Goal: Task Accomplishment & Management: Manage account settings

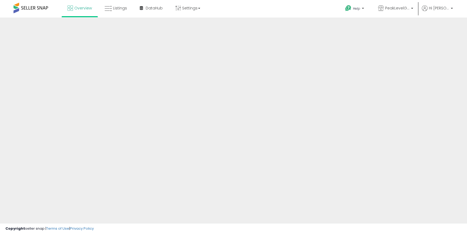
click at [445, 2] on ul "Help Contact Support Search Knowledge Hub Request a Feature PeakLevelGoods Hi K…" at bounding box center [397, 9] width 116 height 18
click at [445, 9] on span "Hi [PERSON_NAME]" at bounding box center [439, 7] width 20 height 5
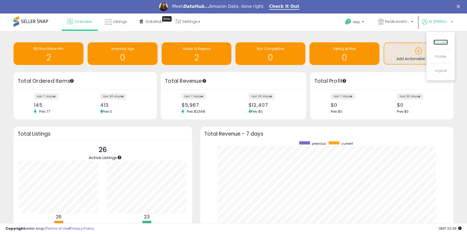
click at [441, 40] on link "Account" at bounding box center [440, 42] width 14 height 5
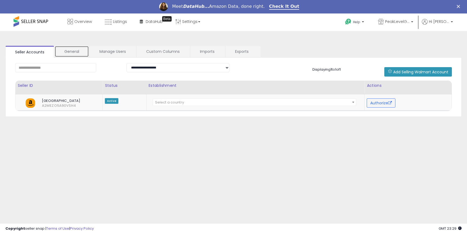
click at [73, 51] on link "General" at bounding box center [72, 51] width 34 height 11
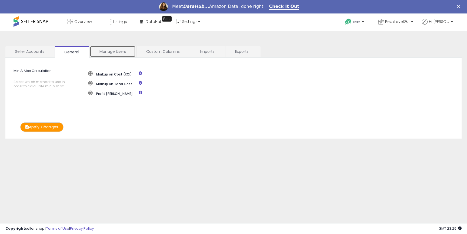
click at [111, 52] on link "Manage Users" at bounding box center [113, 51] width 46 height 11
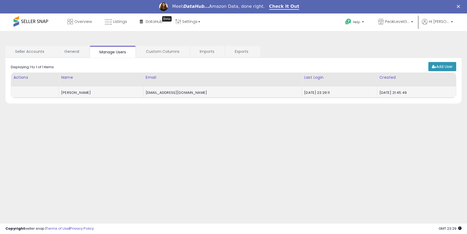
click at [167, 92] on div "[EMAIL_ADDRESS][DOMAIN_NAME]" at bounding box center [222, 92] width 152 height 5
click at [178, 93] on div "[EMAIL_ADDRESS][DOMAIN_NAME]" at bounding box center [222, 92] width 152 height 5
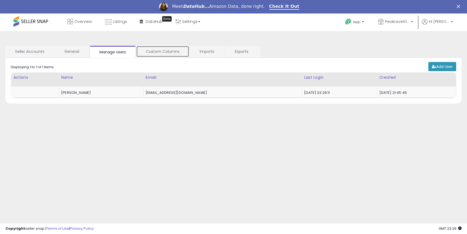
click at [160, 46] on link "Custom Columns" at bounding box center [162, 51] width 53 height 11
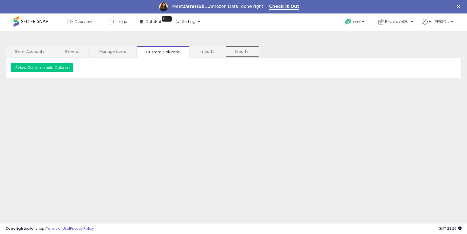
click at [240, 50] on link "Exports" at bounding box center [242, 51] width 35 height 11
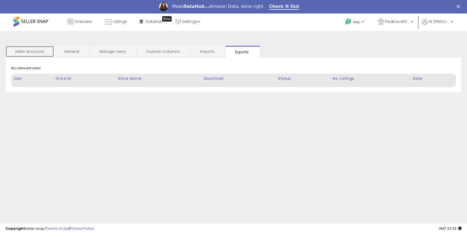
click at [40, 50] on link "Seller Accounts" at bounding box center [29, 51] width 49 height 11
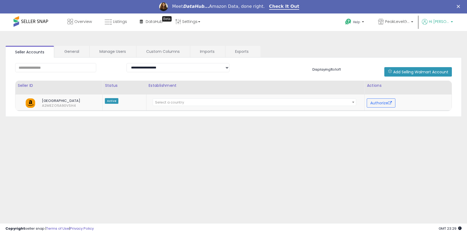
click at [444, 22] on span "Hi [PERSON_NAME]" at bounding box center [439, 21] width 20 height 5
click at [442, 58] on link "Profile" at bounding box center [440, 56] width 11 height 5
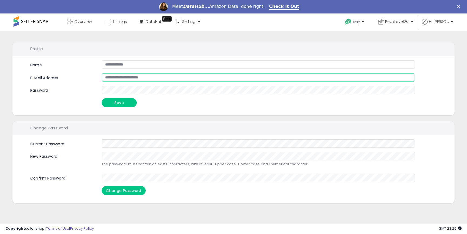
click at [158, 80] on input "**********" at bounding box center [258, 77] width 313 height 8
paste input "email"
type input "**********"
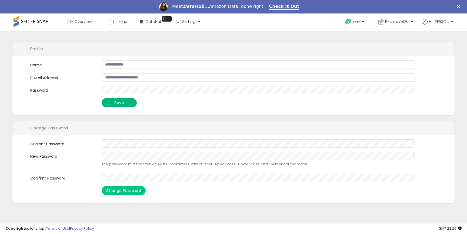
click at [126, 102] on button "Save" at bounding box center [119, 102] width 35 height 9
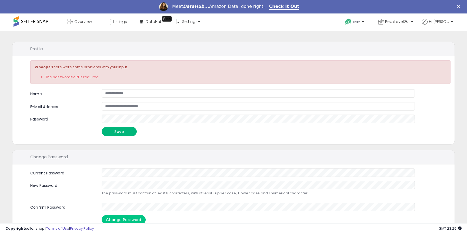
click at [122, 130] on button "Save" at bounding box center [119, 131] width 35 height 9
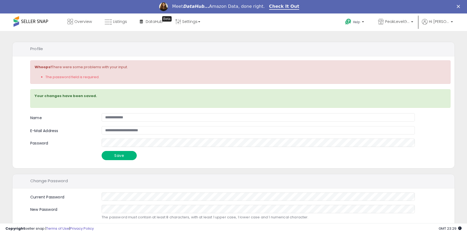
click at [120, 156] on button "Save" at bounding box center [119, 155] width 35 height 9
